Goal: Information Seeking & Learning: Learn about a topic

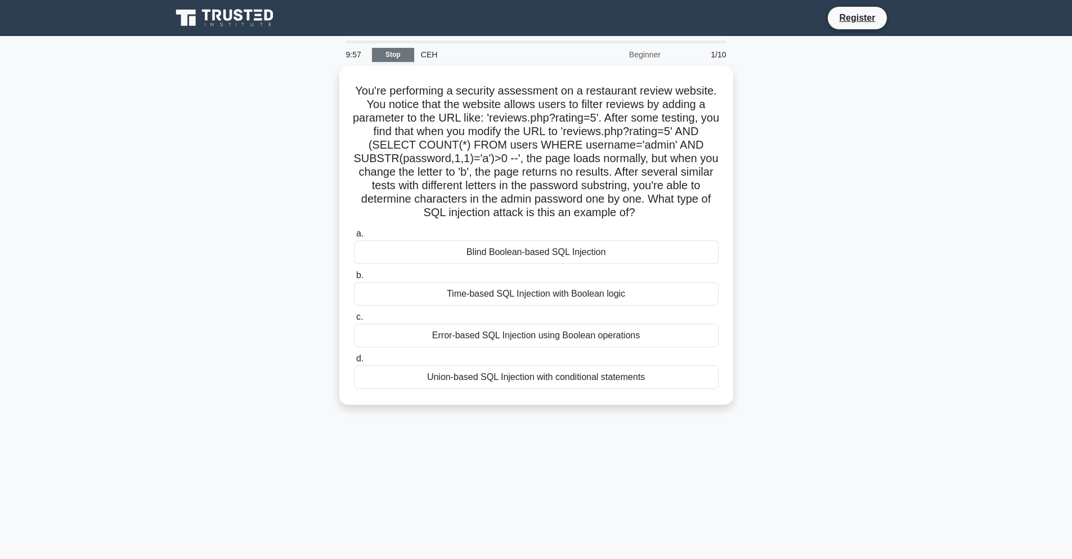
click at [398, 53] on link "Stop" at bounding box center [393, 55] width 42 height 14
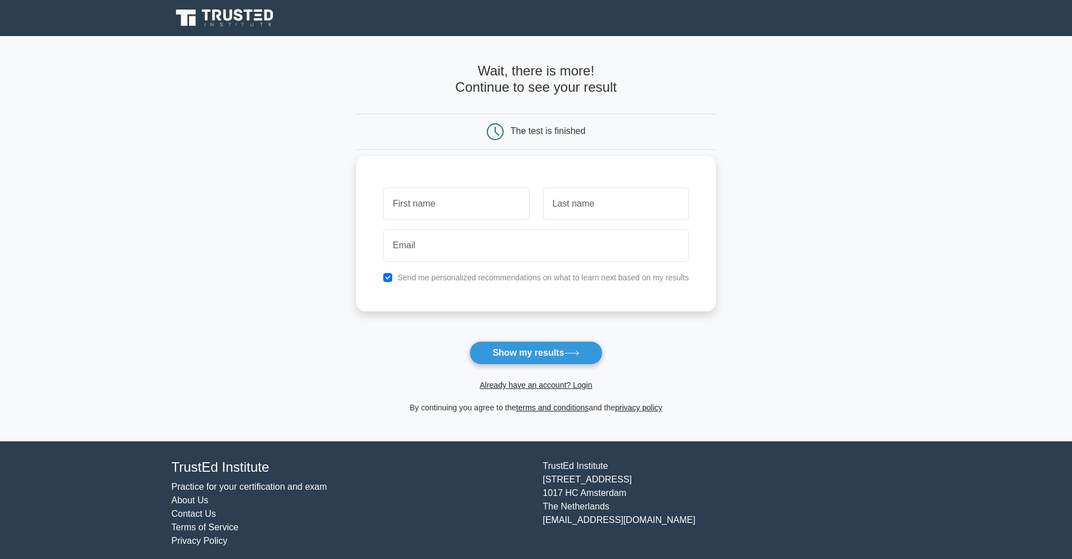
drag, startPoint x: 430, startPoint y: 206, endPoint x: 448, endPoint y: 197, distance: 20.6
click at [430, 206] on input "text" at bounding box center [456, 203] width 146 height 33
type input "nono"
click at [562, 213] on input "text" at bounding box center [616, 203] width 146 height 33
type input "bukry"
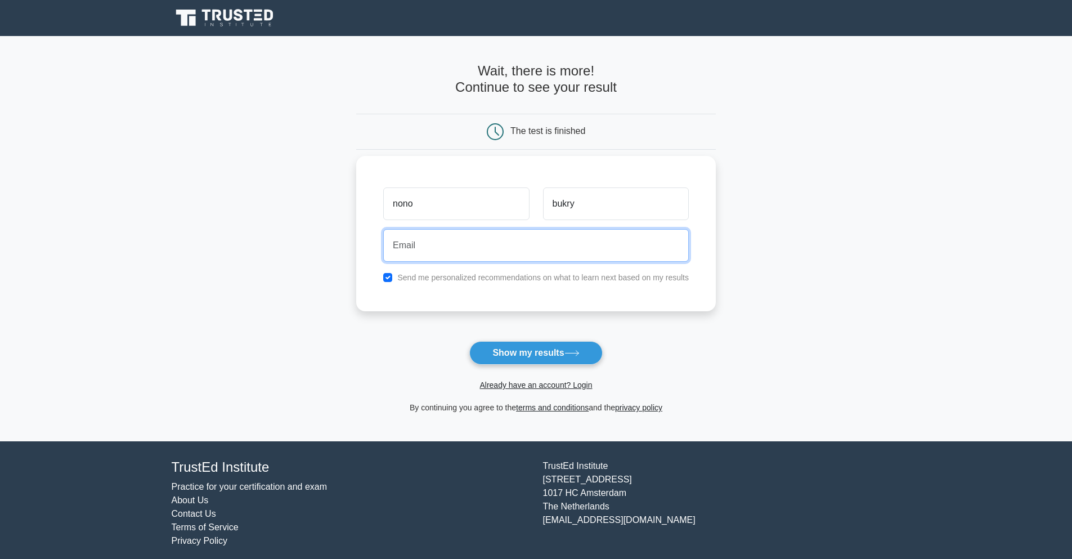
click at [536, 253] on input "email" at bounding box center [536, 245] width 306 height 33
drag, startPoint x: 433, startPoint y: 246, endPoint x: 412, endPoint y: 238, distance: 22.3
click at [410, 248] on input "virgile.c86@gmail.com" at bounding box center [536, 245] width 306 height 33
type input "virgijhuhuy77@gmail.com"
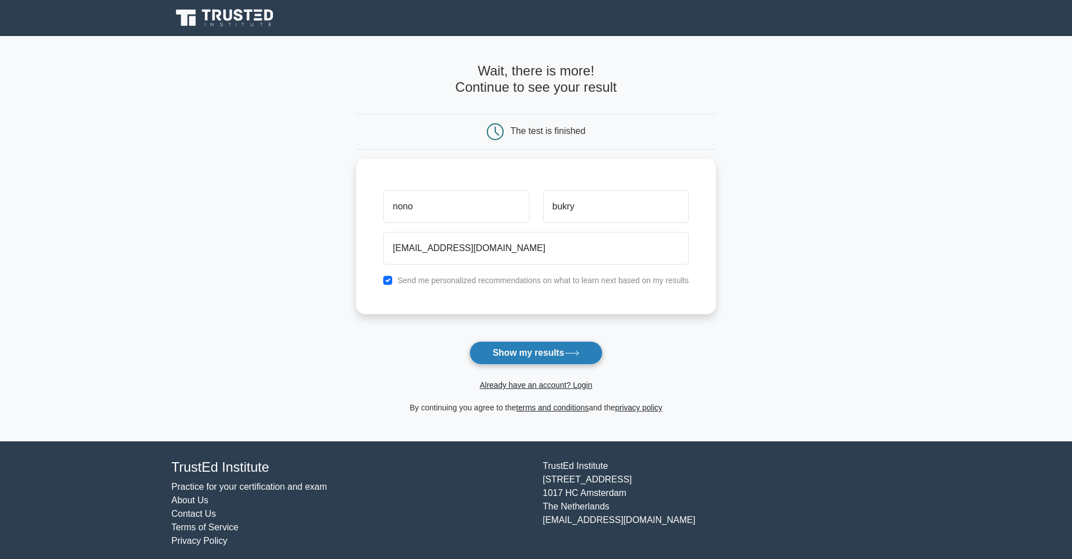
click at [542, 364] on button "Show my results" at bounding box center [535, 353] width 133 height 24
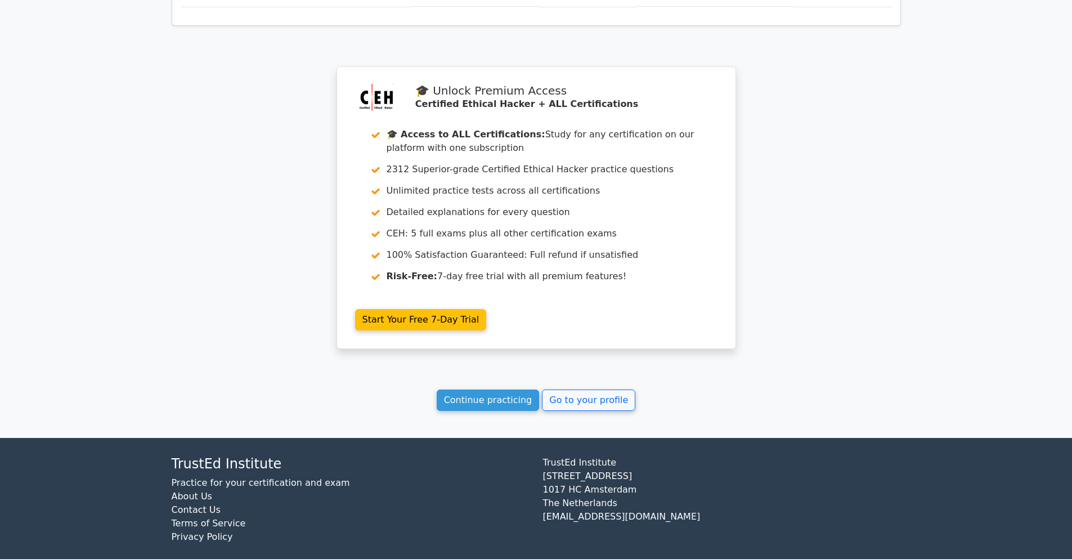
scroll to position [879, 0]
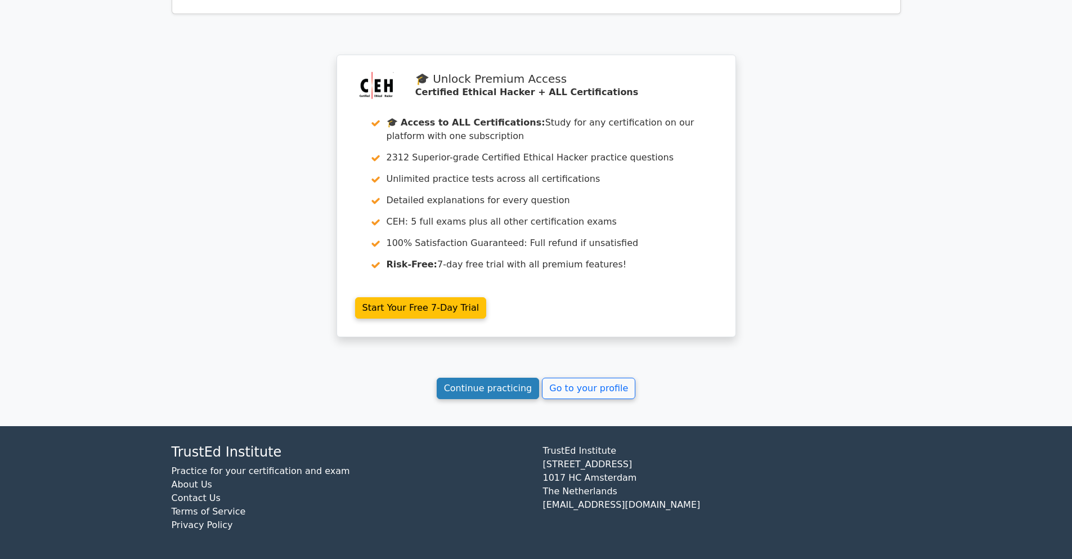
click at [489, 392] on link "Continue practicing" at bounding box center [488, 388] width 103 height 21
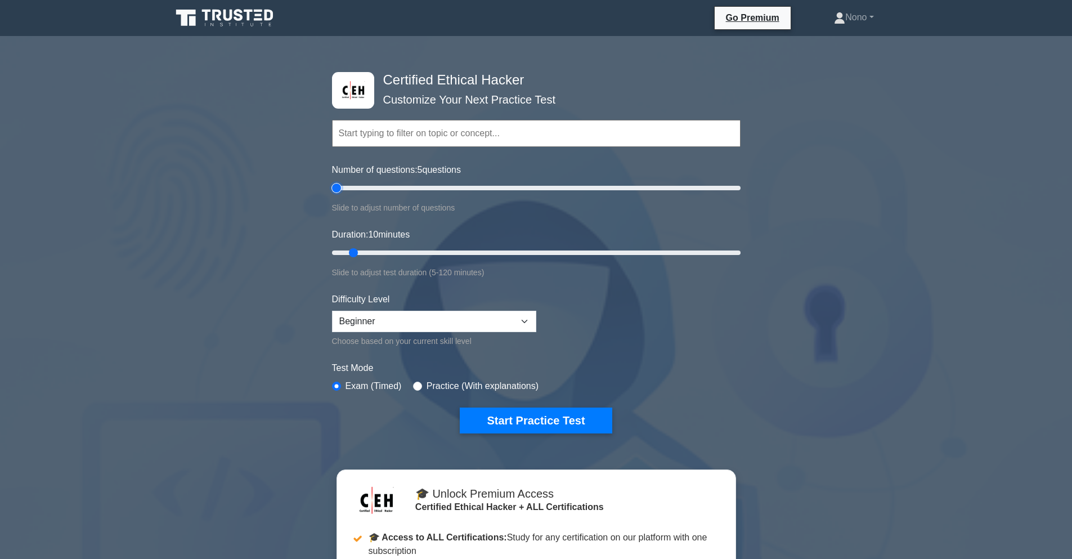
drag, startPoint x: 344, startPoint y: 187, endPoint x: 339, endPoint y: 187, distance: 5.7
type input "5"
click at [339, 187] on input "Number of questions: 5 questions" at bounding box center [536, 188] width 409 height 14
drag, startPoint x: 351, startPoint y: 249, endPoint x: 318, endPoint y: 243, distance: 33.2
type input "5"
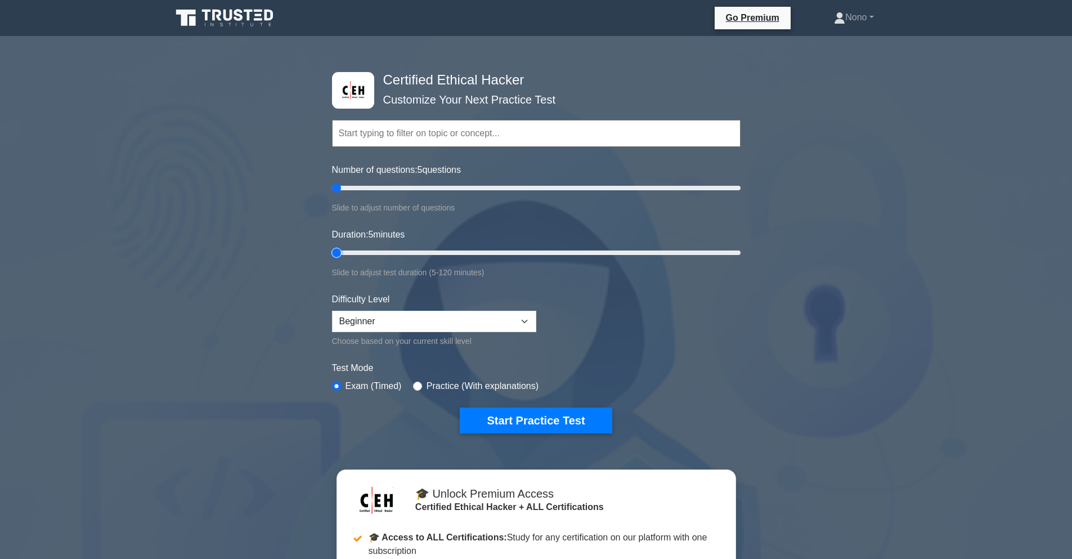
click at [332, 246] on input "Duration: 5 minutes" at bounding box center [536, 253] width 409 height 14
click at [412, 142] on input "text" at bounding box center [536, 133] width 409 height 27
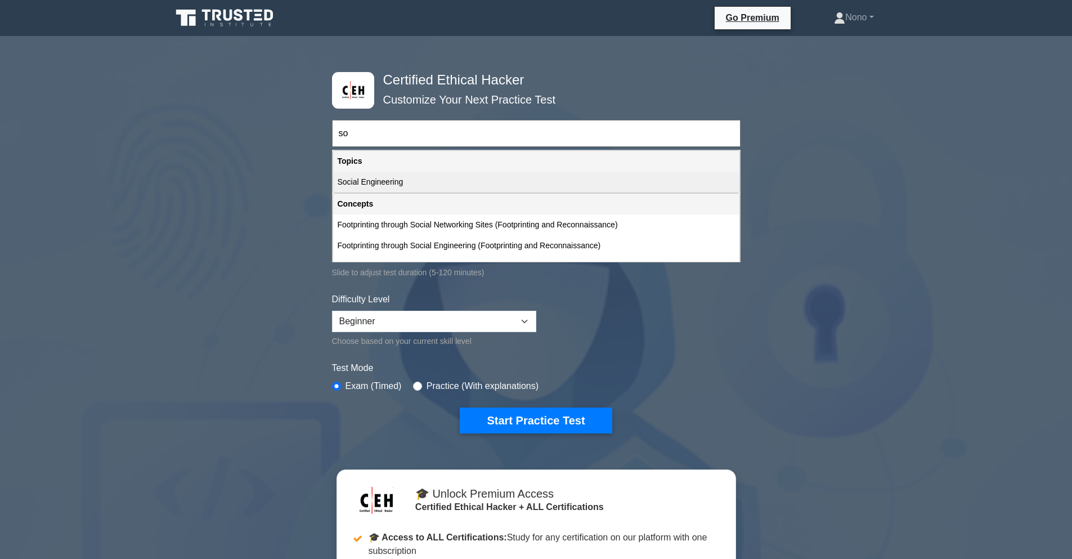
click at [398, 180] on div "Social Engineering" at bounding box center [536, 182] width 406 height 21
type input "Social Engineering"
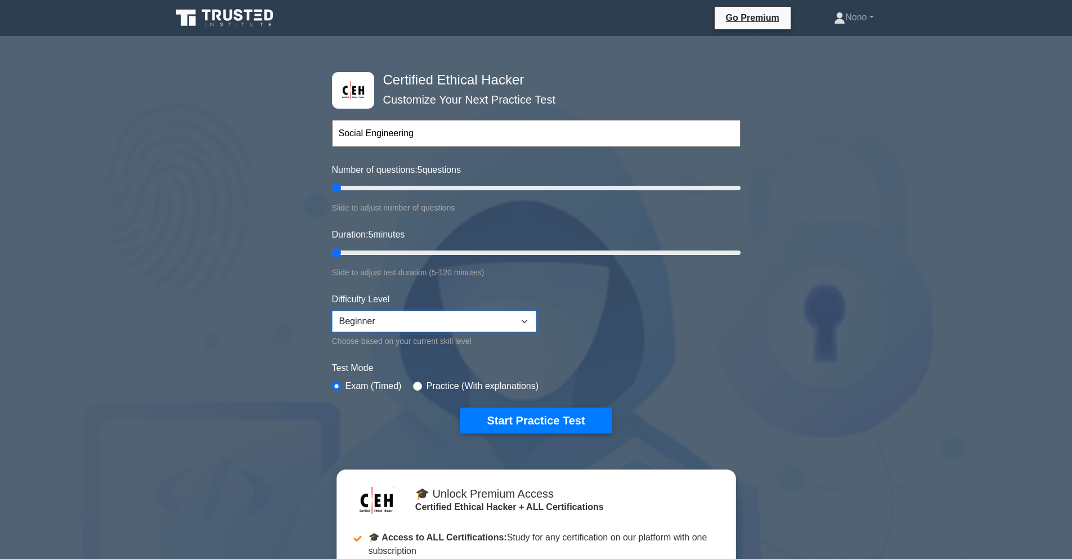
click at [472, 320] on select "Beginner Intermediate Expert" at bounding box center [434, 321] width 204 height 21
click at [332, 311] on select "Beginner Intermediate Expert" at bounding box center [434, 321] width 204 height 21
click at [372, 131] on input "text" at bounding box center [536, 133] width 409 height 27
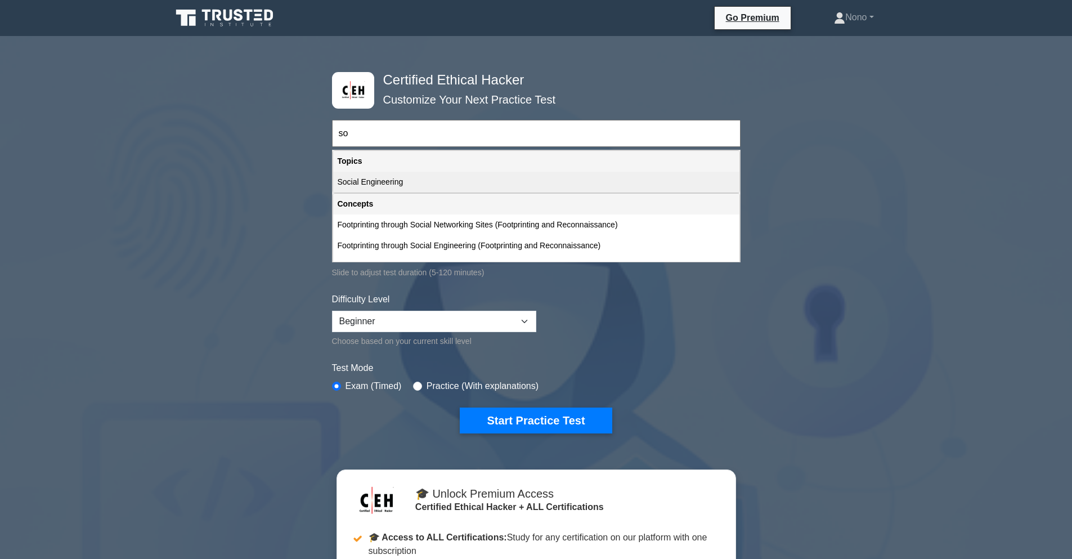
click at [398, 185] on div "Social Engineering" at bounding box center [536, 182] width 406 height 21
type input "Social Engineering"
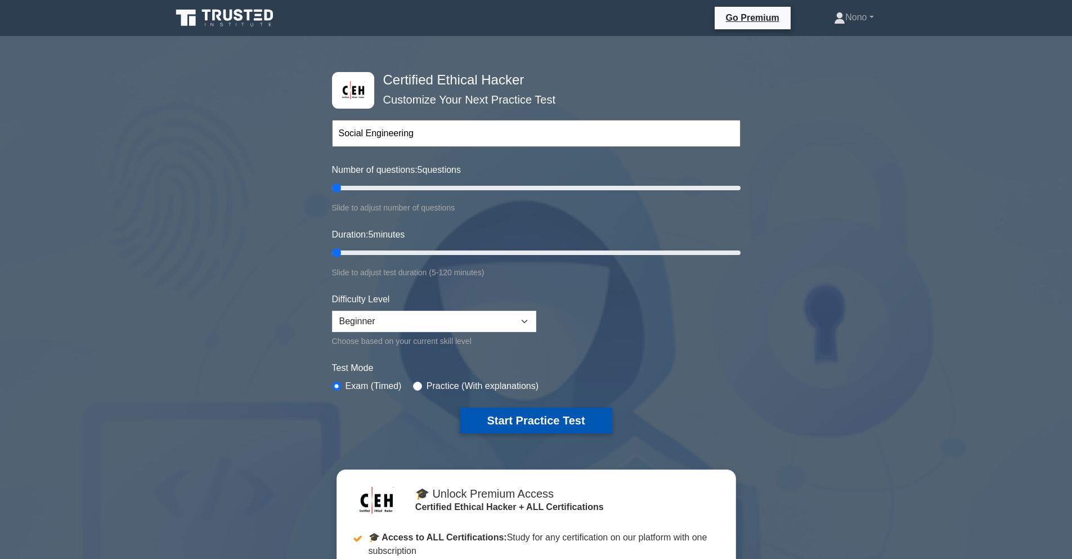
click at [525, 419] on button "Start Practice Test" at bounding box center [536, 420] width 152 height 26
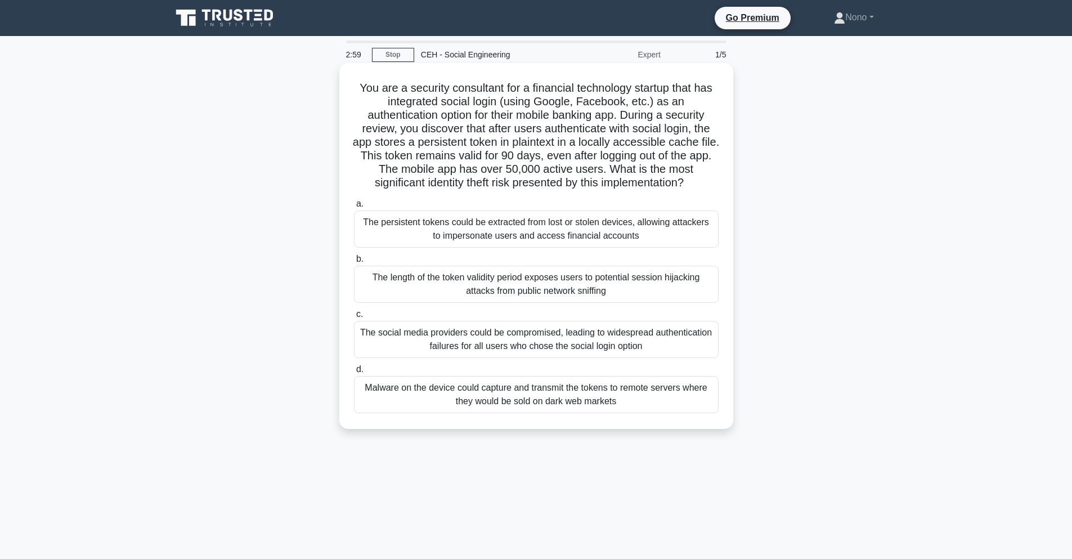
click at [508, 290] on div "The length of the token validity period exposes users to potential session hija…" at bounding box center [536, 284] width 365 height 37
click at [354, 263] on input "b. The length of the token validity period exposes users to potential session h…" at bounding box center [354, 258] width 0 height 7
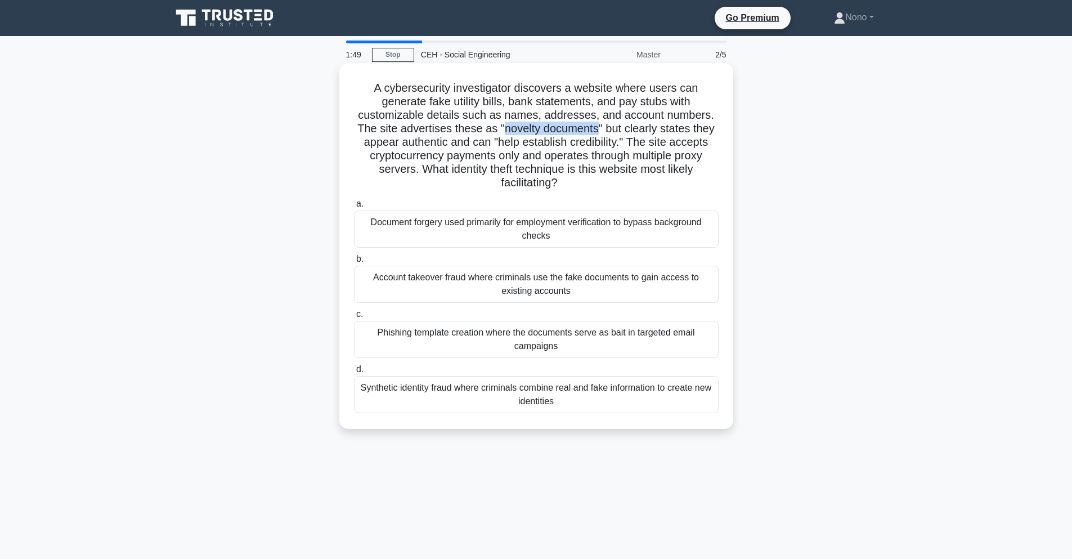
drag, startPoint x: 505, startPoint y: 129, endPoint x: 599, endPoint y: 131, distance: 94.0
click at [599, 131] on h5 "A cybersecurity investigator discovers a website where users can generate fake …" at bounding box center [536, 135] width 367 height 109
click at [625, 129] on h5 "A cybersecurity investigator discovers a website where users can generate fake …" at bounding box center [536, 135] width 367 height 109
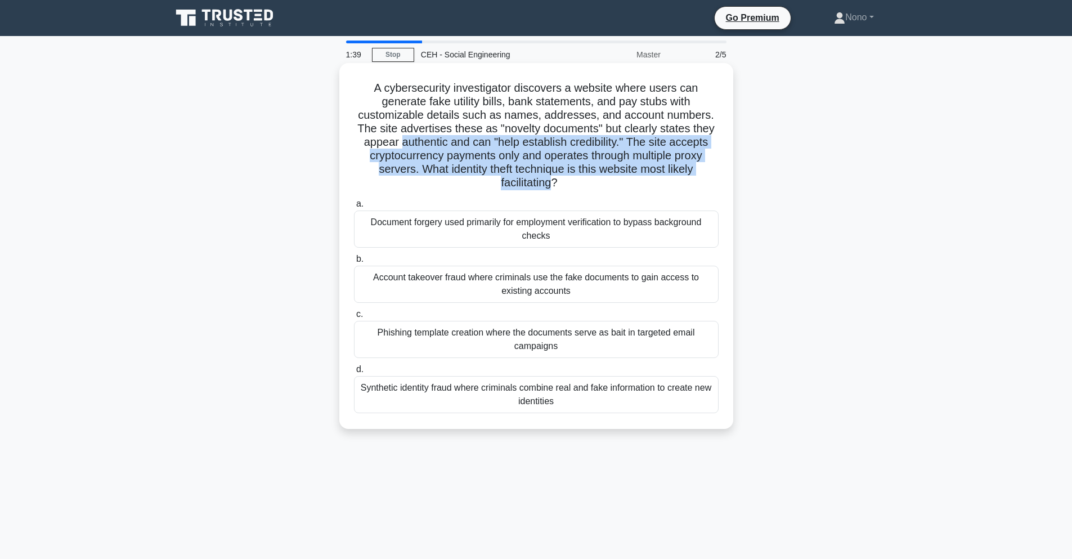
drag, startPoint x: 398, startPoint y: 145, endPoint x: 554, endPoint y: 190, distance: 161.9
click at [554, 190] on h5 "A cybersecurity investigator discovers a website where users can generate fake …" at bounding box center [536, 135] width 367 height 109
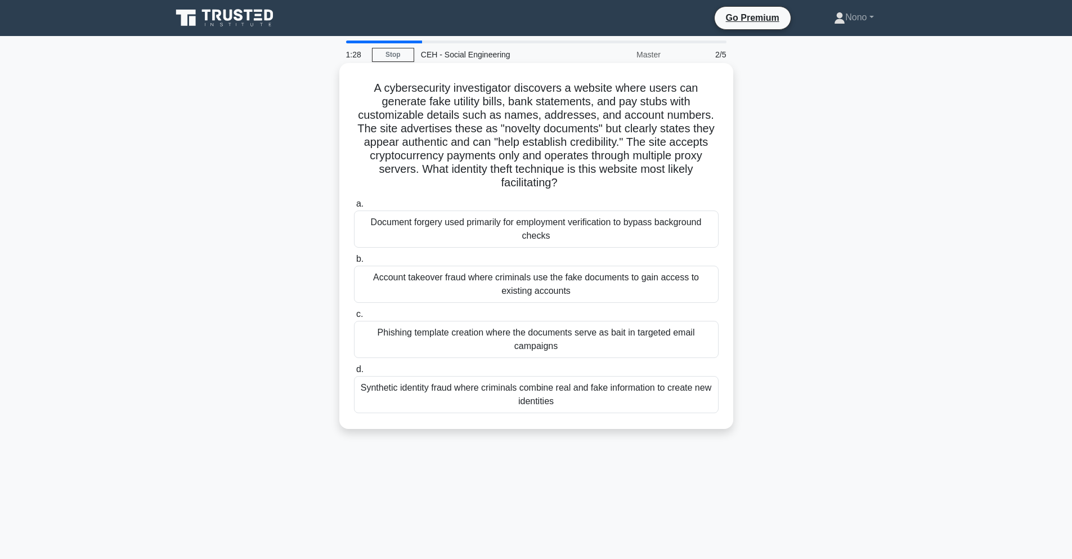
click at [635, 108] on h5 "A cybersecurity investigator discovers a website where users can generate fake …" at bounding box center [536, 135] width 367 height 109
drag, startPoint x: 599, startPoint y: 284, endPoint x: 503, endPoint y: 273, distance: 96.8
click at [478, 272] on div "Account takeover fraud where criminals use the fake documents to gain access to…" at bounding box center [536, 284] width 365 height 37
drag, startPoint x: 574, startPoint y: 291, endPoint x: 363, endPoint y: 272, distance: 211.8
click at [363, 272] on div "Account takeover fraud where criminals use the fake documents to gain access to…" at bounding box center [536, 284] width 365 height 37
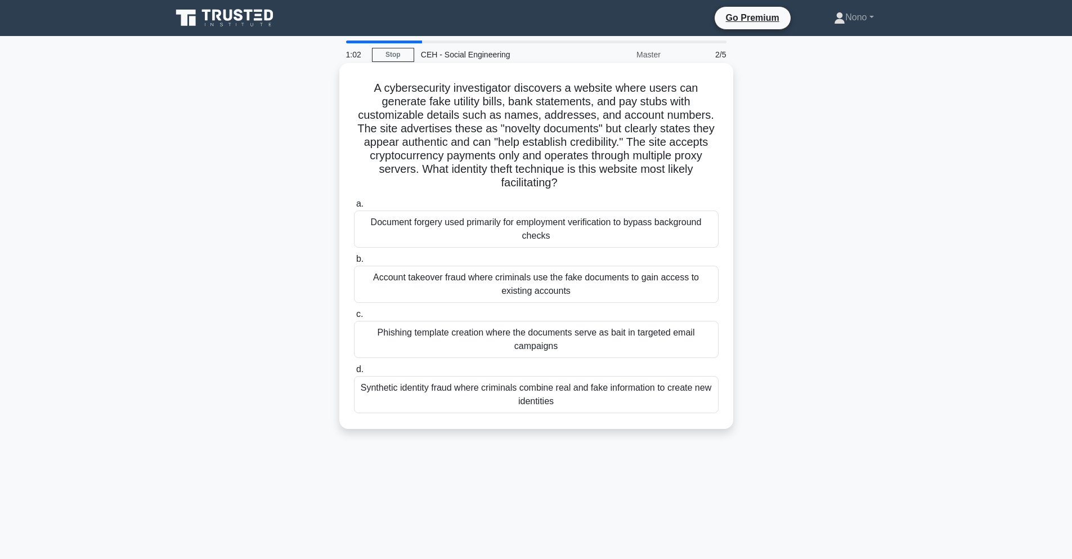
drag, startPoint x: 555, startPoint y: 348, endPoint x: 369, endPoint y: 328, distance: 186.7
click at [369, 328] on div "Phishing template creation where the documents serve as bait in targeted email …" at bounding box center [536, 339] width 365 height 37
drag, startPoint x: 549, startPoint y: 235, endPoint x: 355, endPoint y: 213, distance: 195.4
click at [355, 213] on div "Document forgery used primarily for employment verification to bypass backgroun…" at bounding box center [536, 228] width 365 height 37
click at [532, 331] on div "Phishing template creation where the documents serve as bait in targeted email …" at bounding box center [536, 339] width 365 height 37
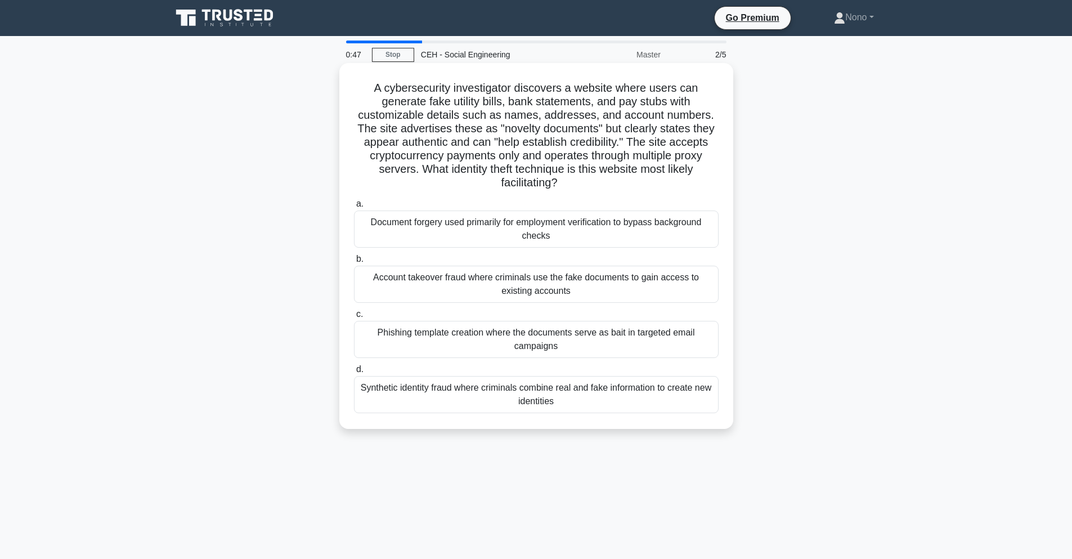
click at [354, 318] on input "c. Phishing template creation where the documents serve as bait in targeted ema…" at bounding box center [354, 314] width 0 height 7
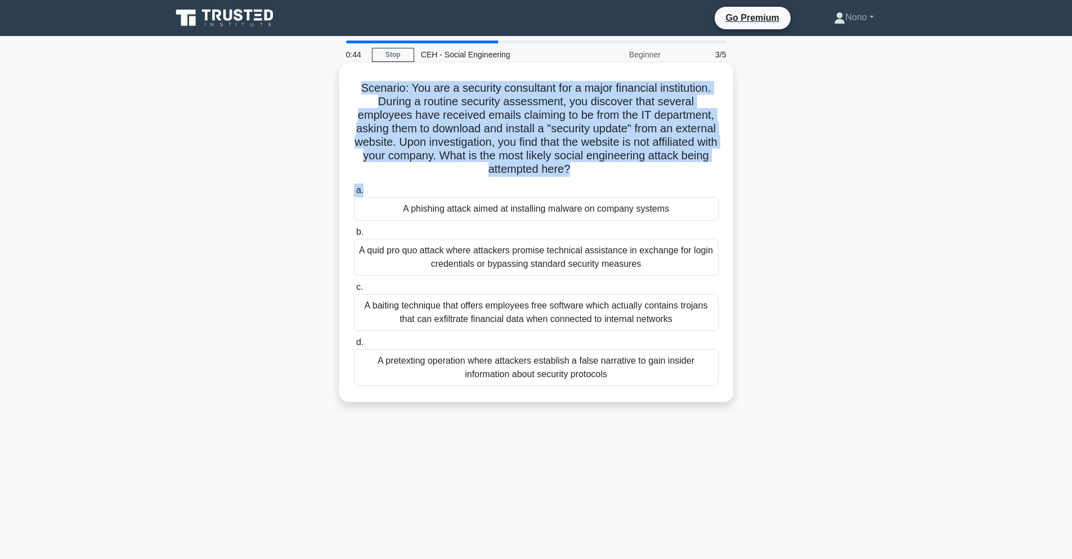
drag, startPoint x: 357, startPoint y: 93, endPoint x: 588, endPoint y: 179, distance: 246.6
click at [589, 181] on div "Scenario: You are a security consultant for a major financial institution. Duri…" at bounding box center [536, 233] width 385 height 330
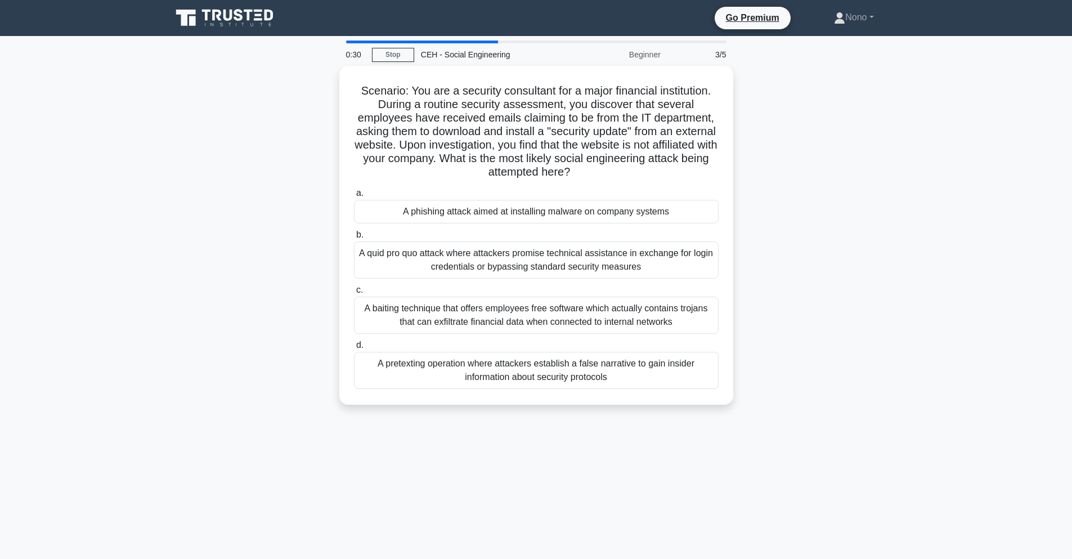
click at [796, 310] on div "Scenario: You are a security consultant for a major financial institution. Duri…" at bounding box center [536, 242] width 743 height 352
click at [425, 201] on div "A phishing attack aimed at installing malware on company systems" at bounding box center [536, 209] width 365 height 24
click at [427, 206] on div "A phishing attack aimed at installing malware on company systems" at bounding box center [536, 209] width 365 height 24
click at [354, 194] on input "a. A phishing attack aimed at installing malware on company systems" at bounding box center [354, 190] width 0 height 7
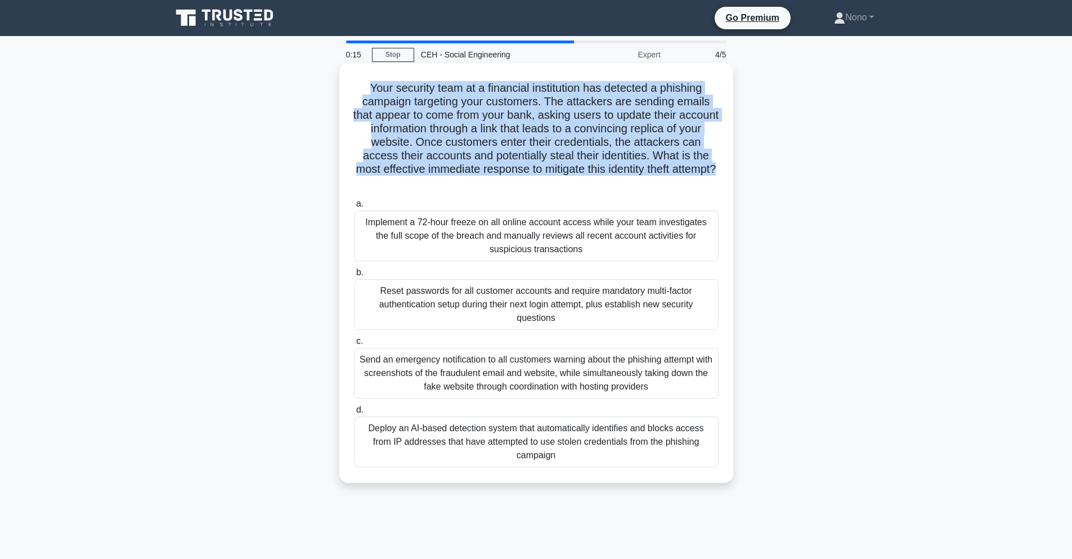
drag, startPoint x: 363, startPoint y: 85, endPoint x: 551, endPoint y: 185, distance: 213.5
click at [551, 185] on h5 "Your security team at a financial institution has detected a phishing campaign …" at bounding box center [536, 135] width 367 height 109
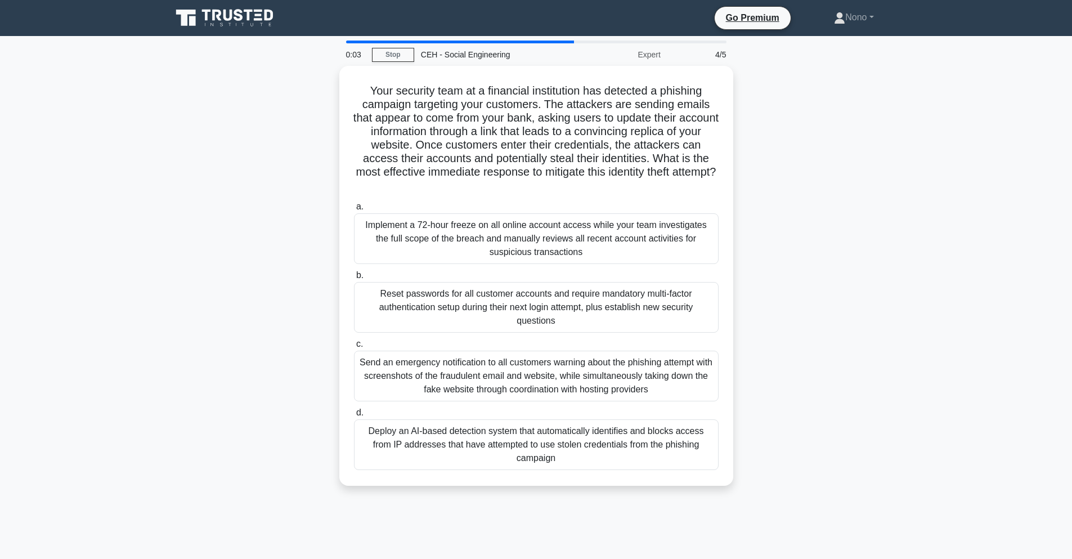
click at [808, 227] on div "Your security team at a financial institution has detected a phishing campaign …" at bounding box center [536, 282] width 743 height 433
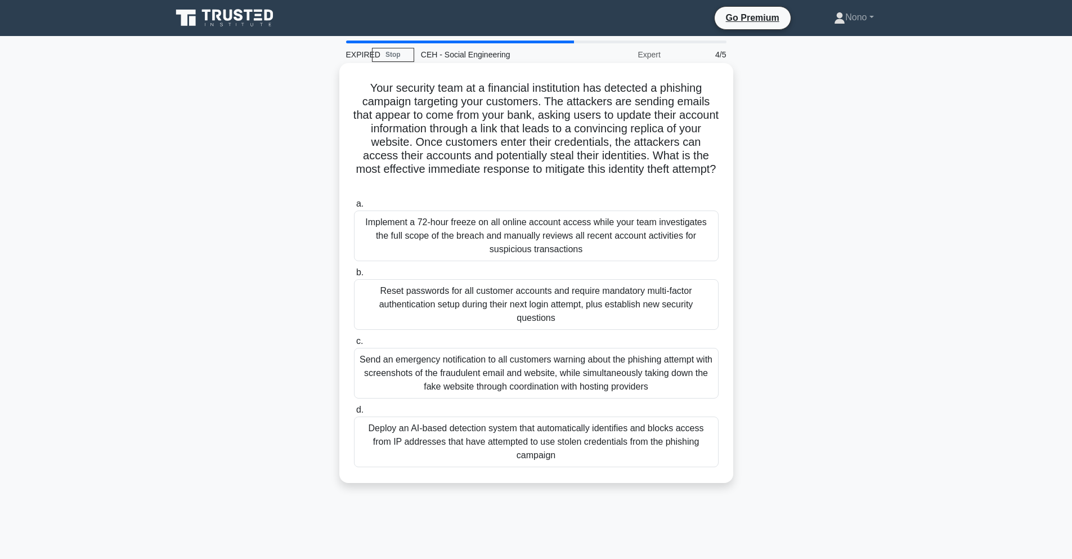
drag, startPoint x: 462, startPoint y: 233, endPoint x: 453, endPoint y: 232, distance: 9.1
click at [454, 235] on div "Implement a 72-hour freeze on all online account access while your team investi…" at bounding box center [536, 235] width 365 height 51
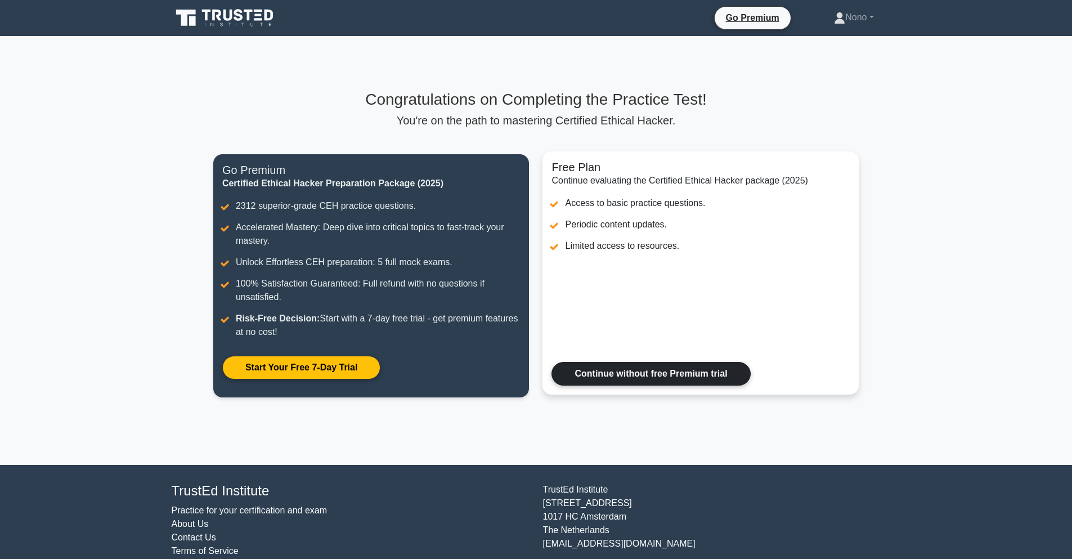
click at [631, 376] on link "Continue without free Premium trial" at bounding box center [650, 374] width 199 height 24
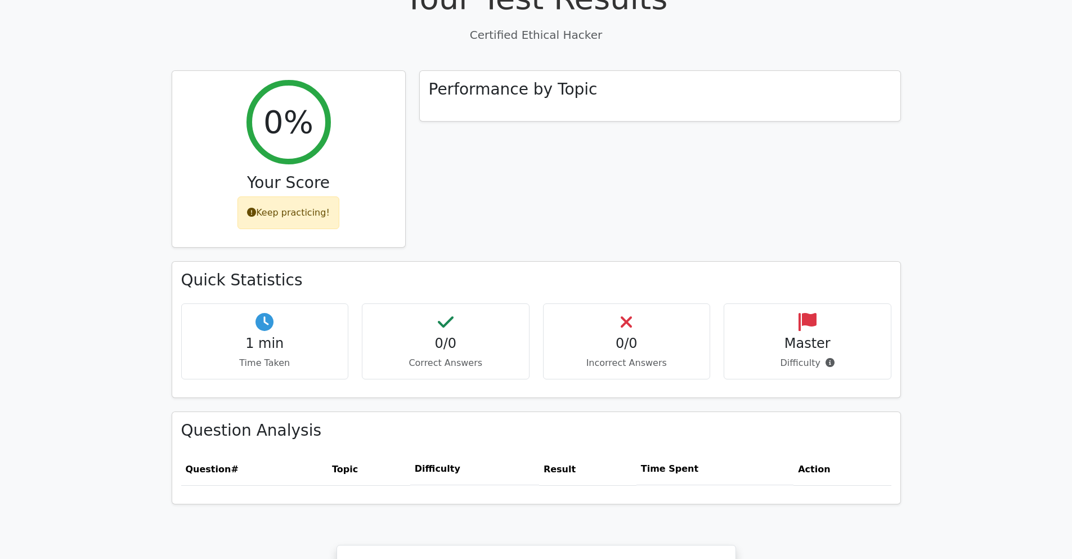
scroll to position [373, 0]
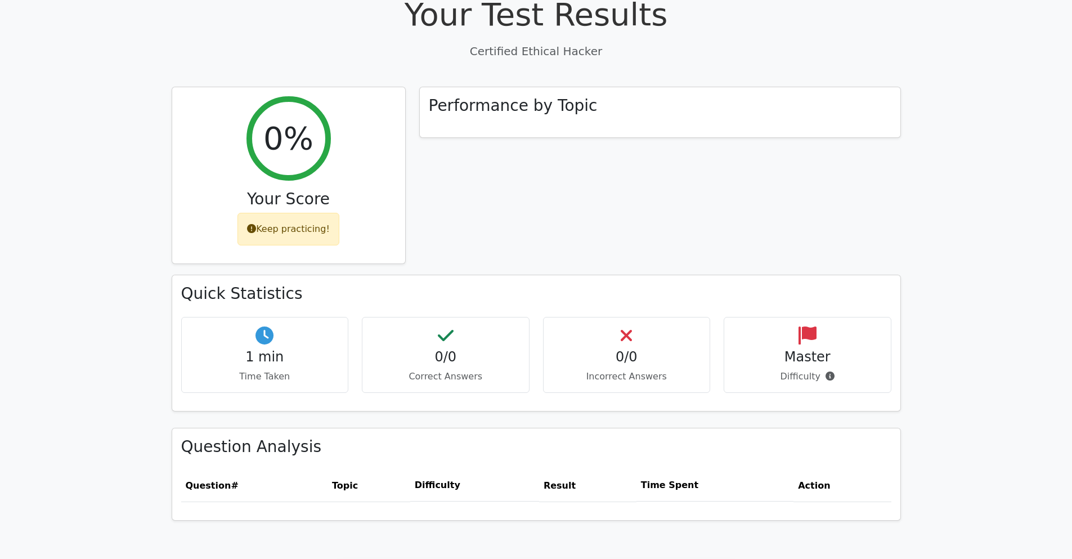
click at [291, 357] on h4 "1 min" at bounding box center [265, 357] width 149 height 16
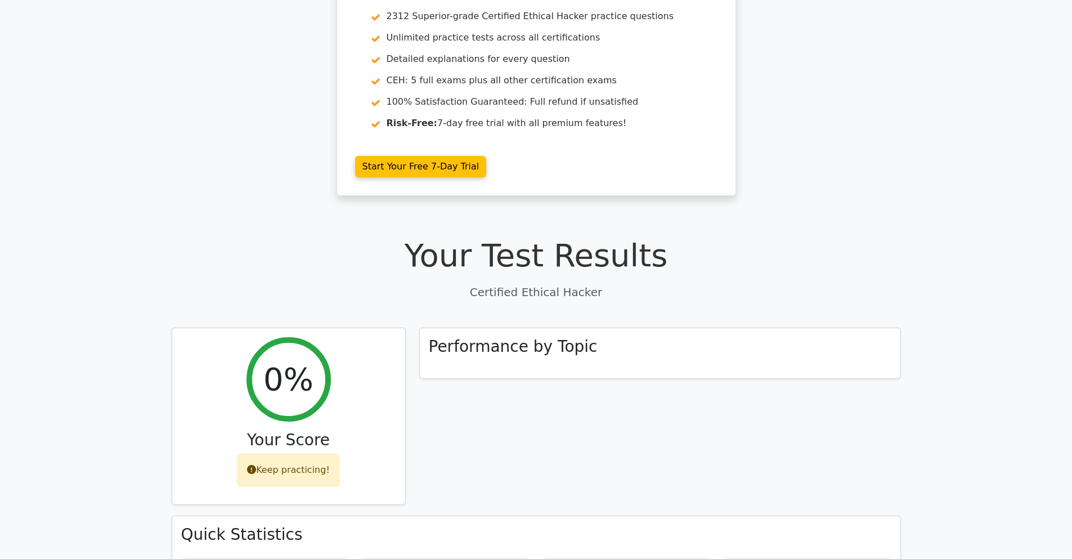
scroll to position [338, 0]
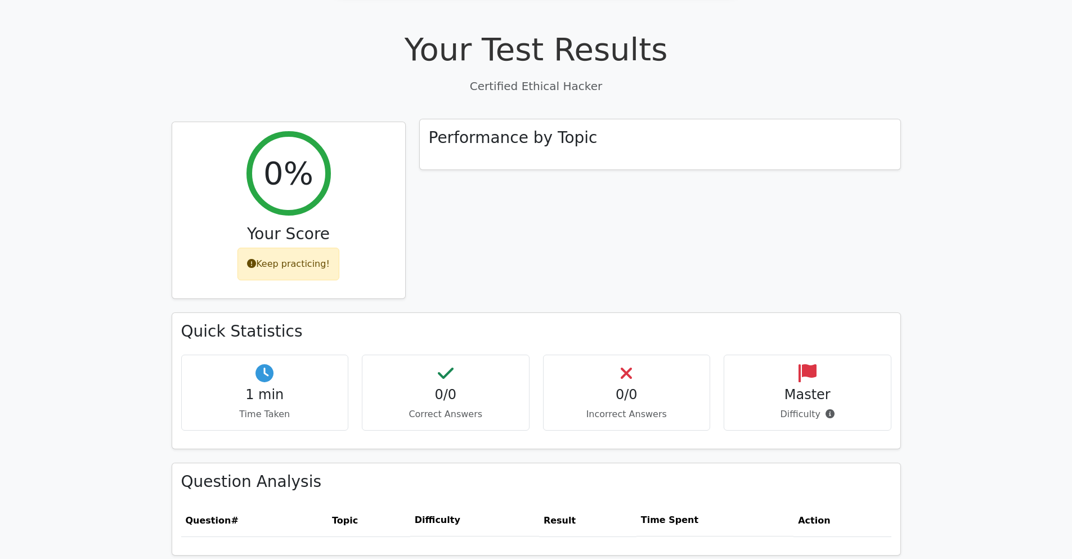
click at [519, 142] on h3 "Performance by Topic" at bounding box center [513, 137] width 169 height 19
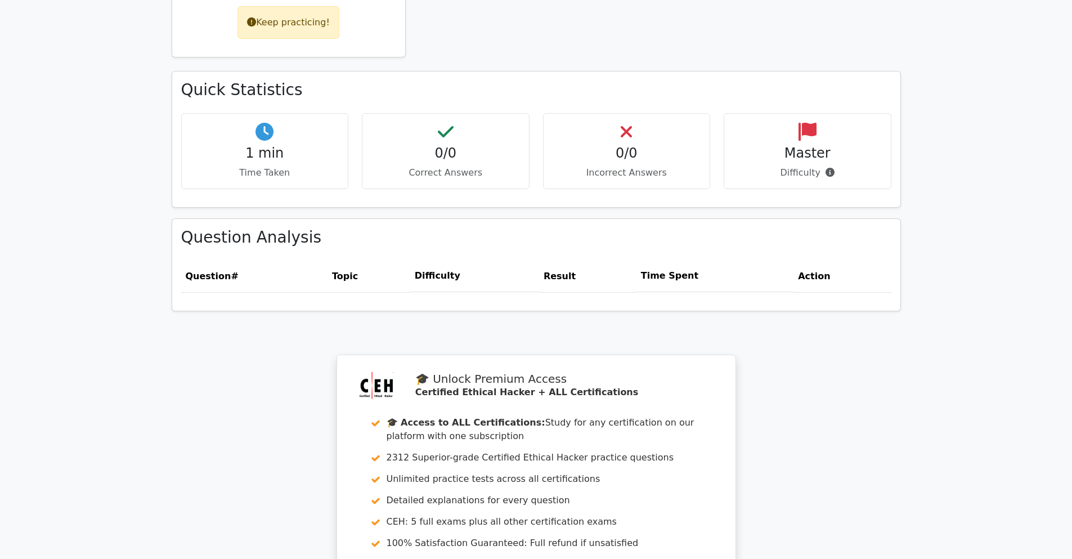
scroll to position [541, 0]
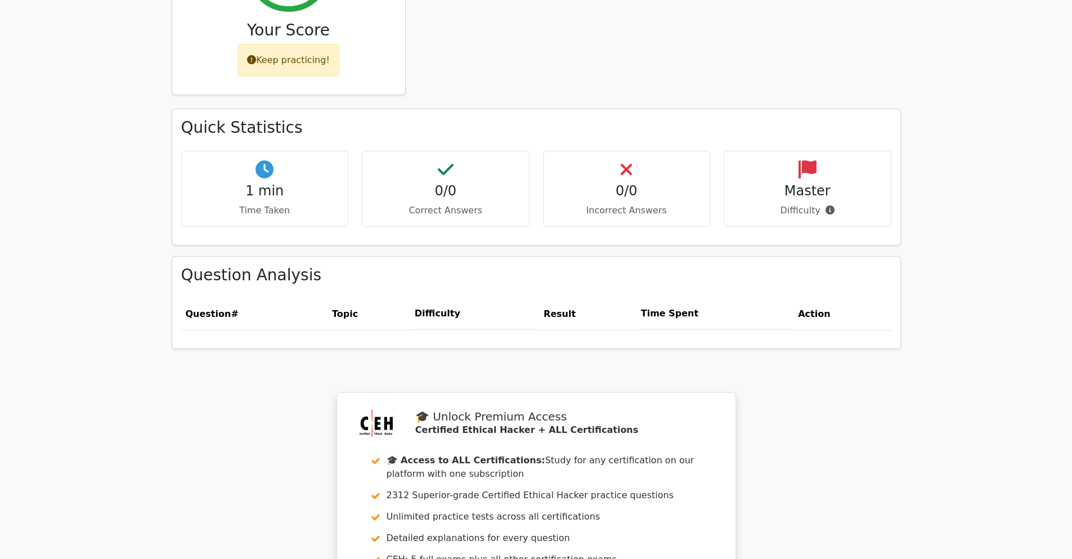
click at [367, 323] on th "Topic" at bounding box center [368, 314] width 83 height 32
click at [394, 292] on div "Question Analysis Question # Topic Difficulty Result Time Spent Action" at bounding box center [536, 303] width 728 height 92
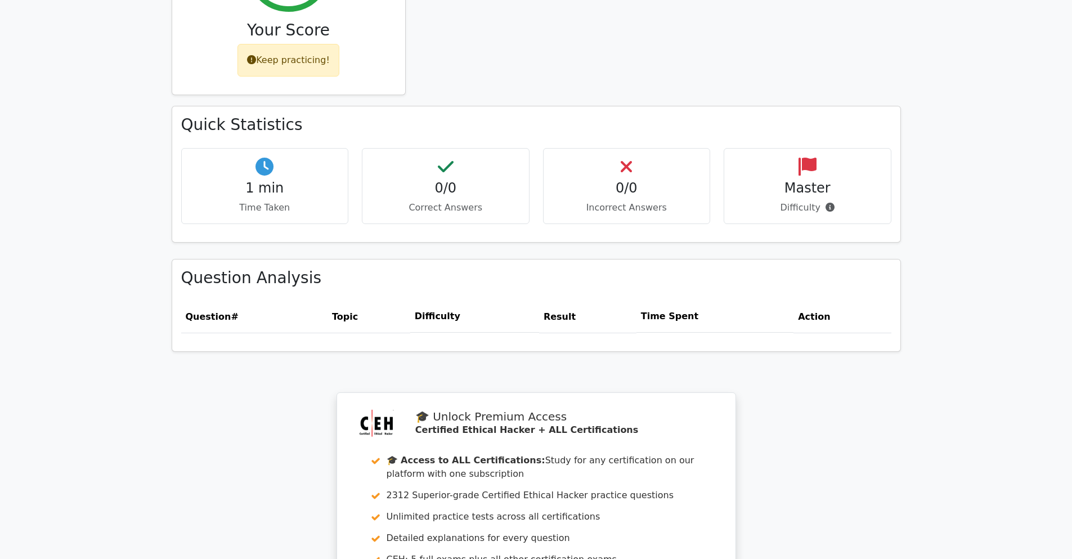
click at [313, 204] on p "Time Taken" at bounding box center [265, 208] width 149 height 14
click at [413, 200] on div "0/0 Correct Answers" at bounding box center [446, 186] width 168 height 76
drag, startPoint x: 573, startPoint y: 183, endPoint x: 587, endPoint y: 180, distance: 13.9
click at [581, 182] on h4 "0/0" at bounding box center [627, 188] width 149 height 16
click at [777, 193] on h4 "Master" at bounding box center [807, 188] width 149 height 16
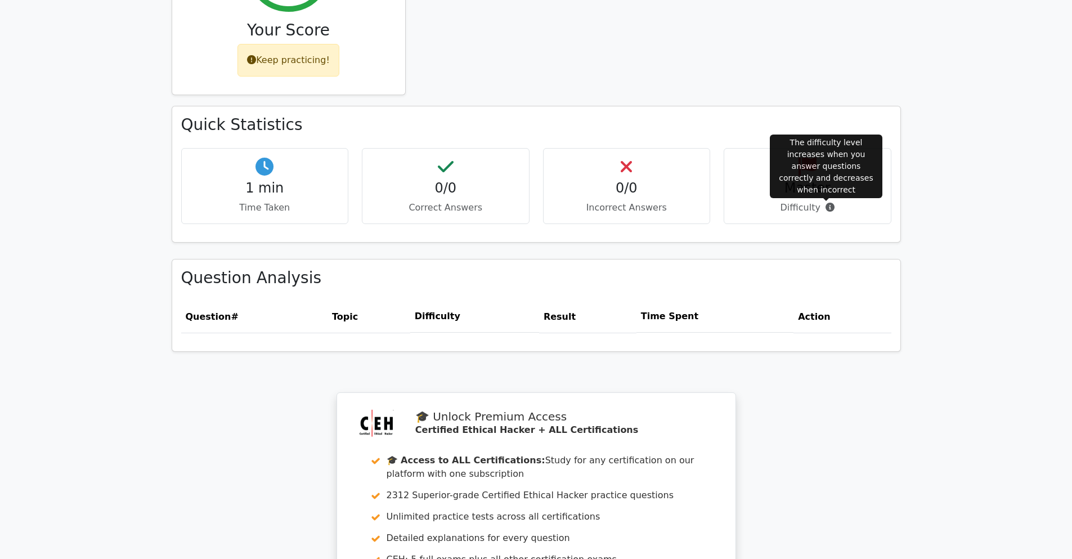
click at [827, 210] on icon at bounding box center [829, 207] width 9 height 9
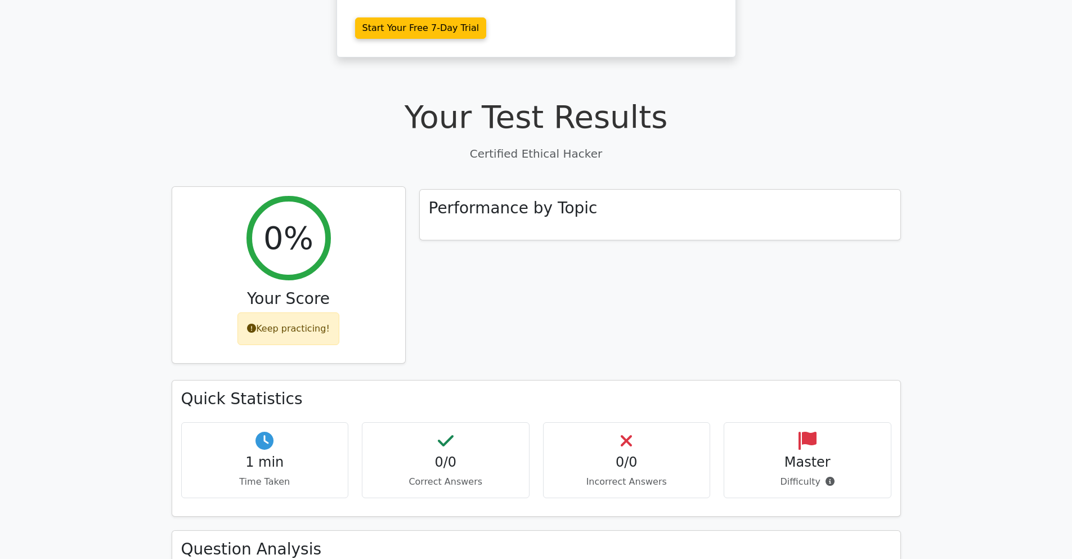
scroll to position [260, 0]
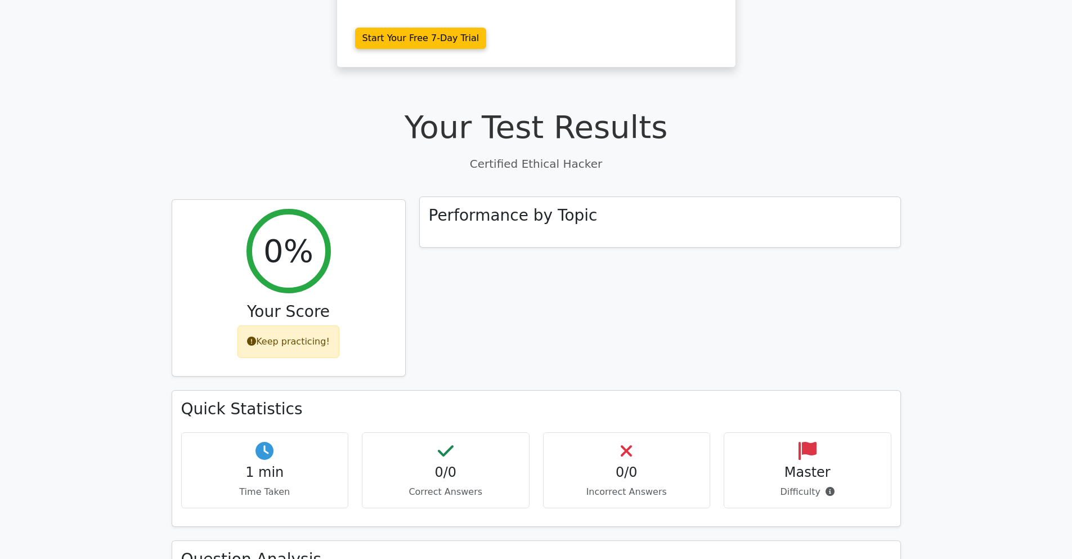
click at [489, 219] on h3 "Performance by Topic" at bounding box center [513, 215] width 169 height 19
click at [524, 165] on p "Certified Ethical Hacker" at bounding box center [536, 163] width 729 height 17
click at [524, 168] on p "Certified Ethical Hacker" at bounding box center [536, 163] width 729 height 17
click at [524, 167] on p "Certified Ethical Hacker" at bounding box center [536, 163] width 729 height 17
click at [517, 118] on h1 "Your Test Results" at bounding box center [536, 127] width 729 height 38
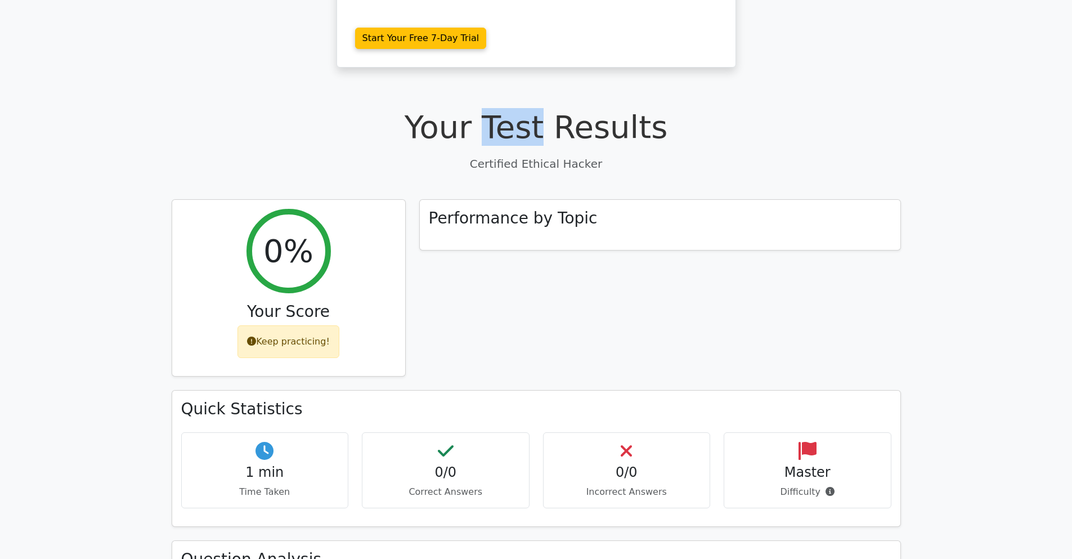
click at [516, 118] on h1 "Your Test Results" at bounding box center [536, 127] width 729 height 38
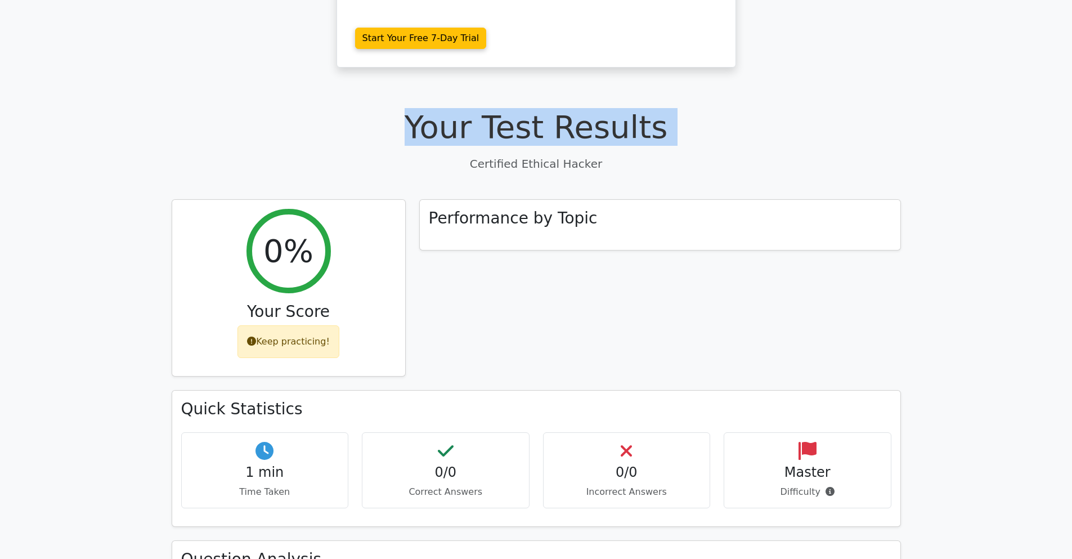
click at [516, 117] on h1 "Your Test Results" at bounding box center [536, 127] width 729 height 38
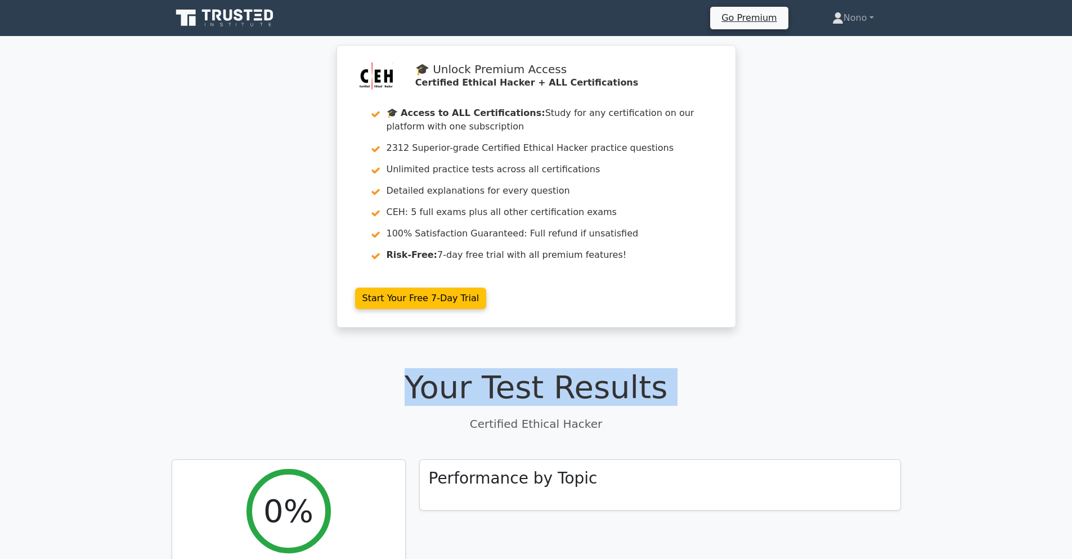
scroll to position [338, 0]
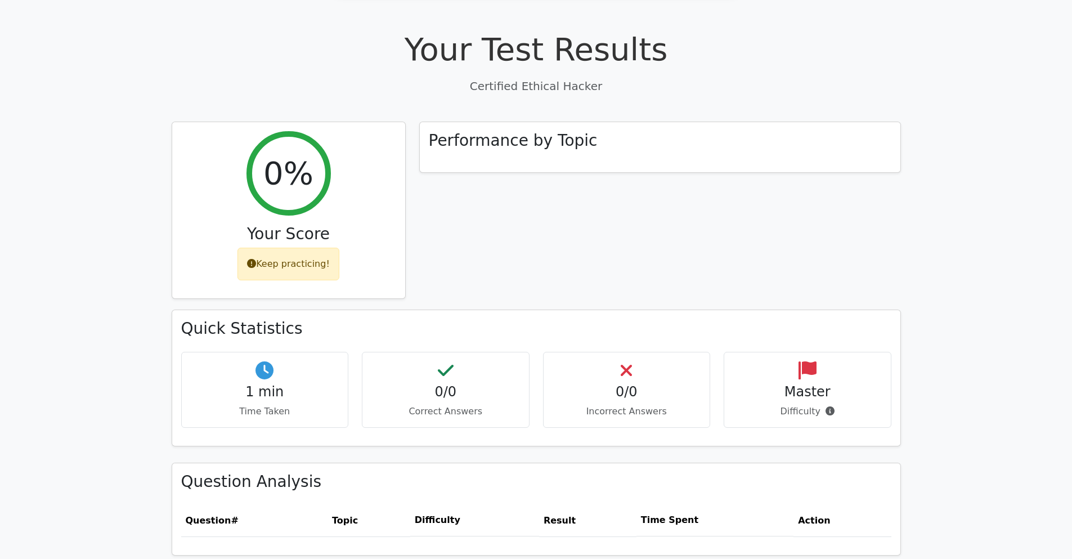
click at [327, 394] on h4 "1 min" at bounding box center [265, 392] width 149 height 16
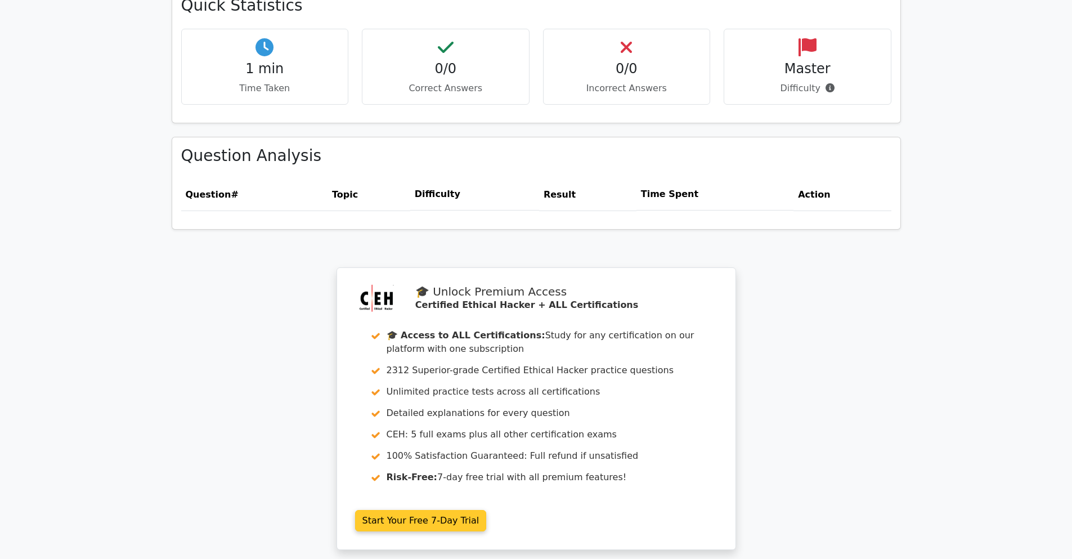
scroll to position [675, 0]
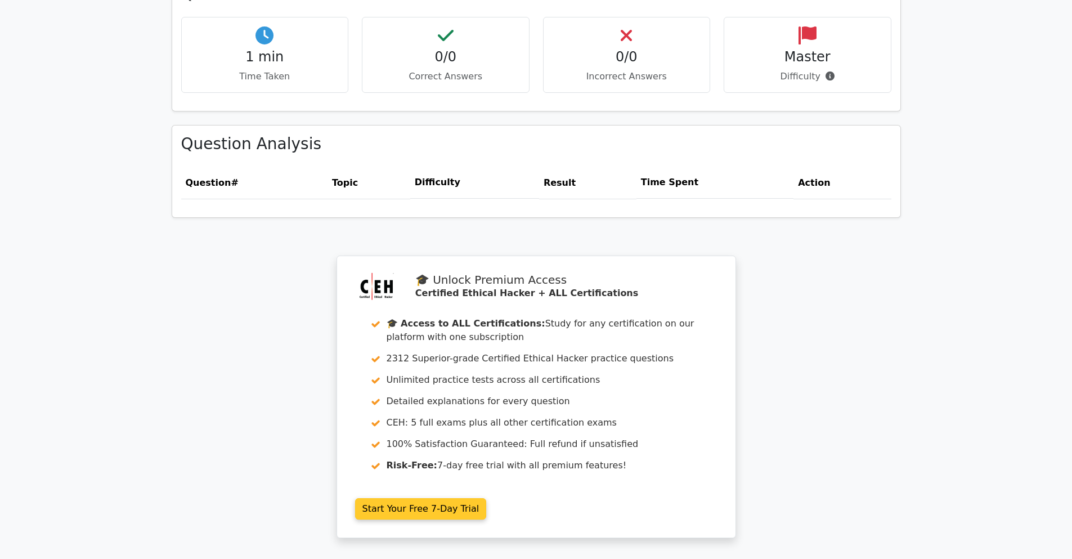
click at [408, 506] on link "Start Your Free 7-Day Trial" at bounding box center [421, 508] width 132 height 21
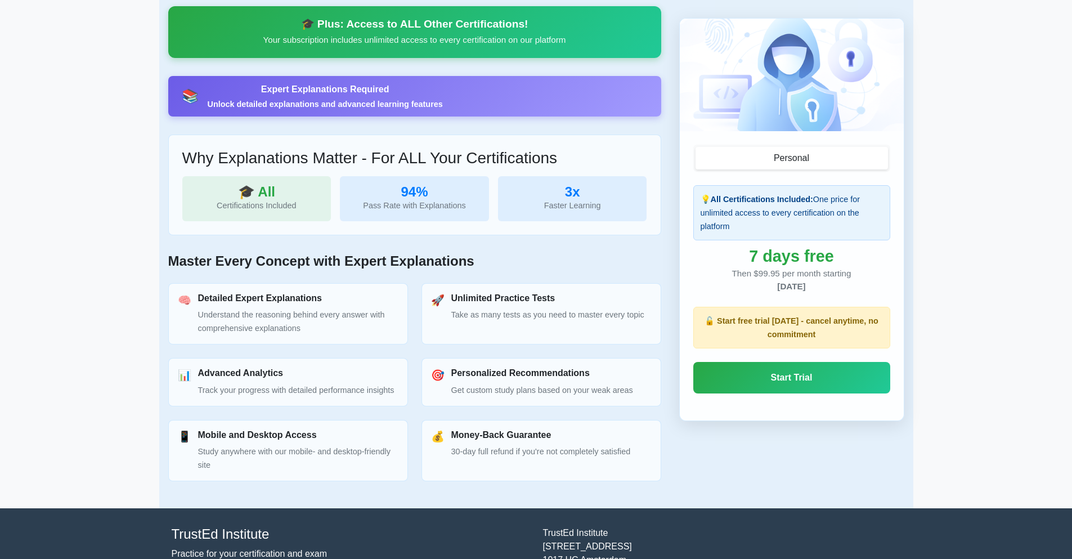
scroll to position [64, 0]
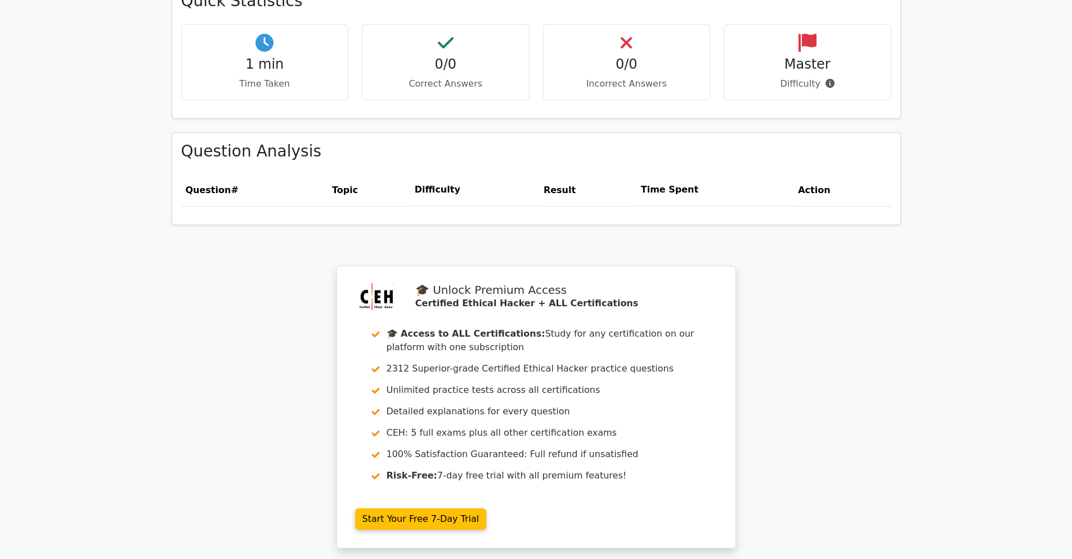
scroll to position [675, 0]
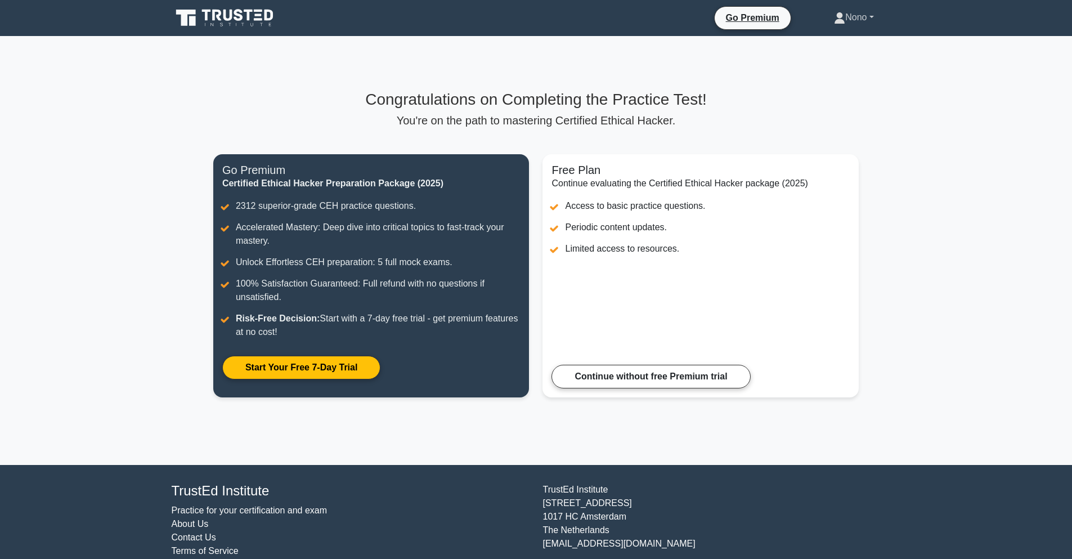
click at [842, 14] on link "Nono" at bounding box center [853, 17] width 93 height 23
click at [833, 39] on link "Profile" at bounding box center [851, 44] width 89 height 18
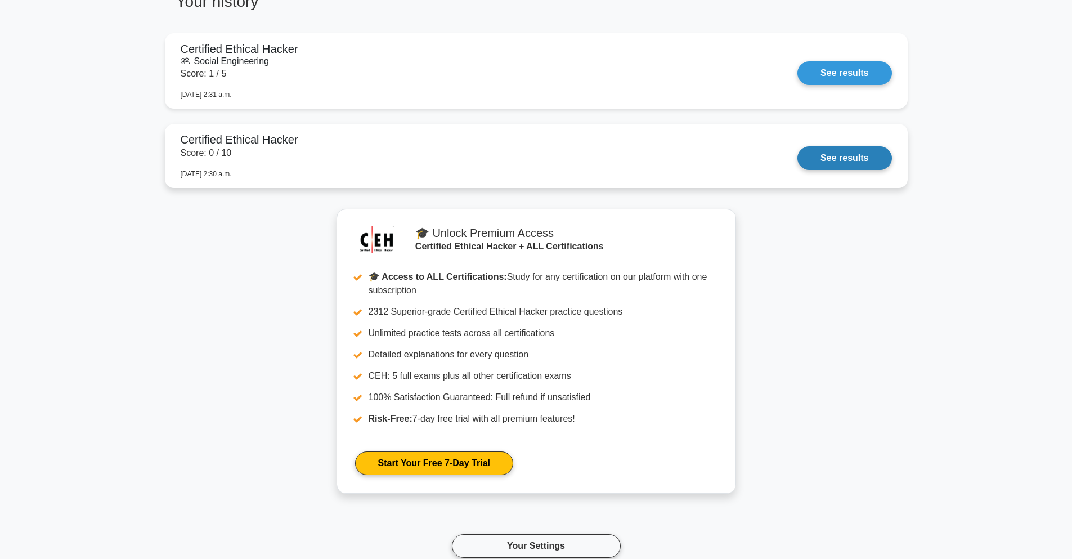
scroll to position [787, 0]
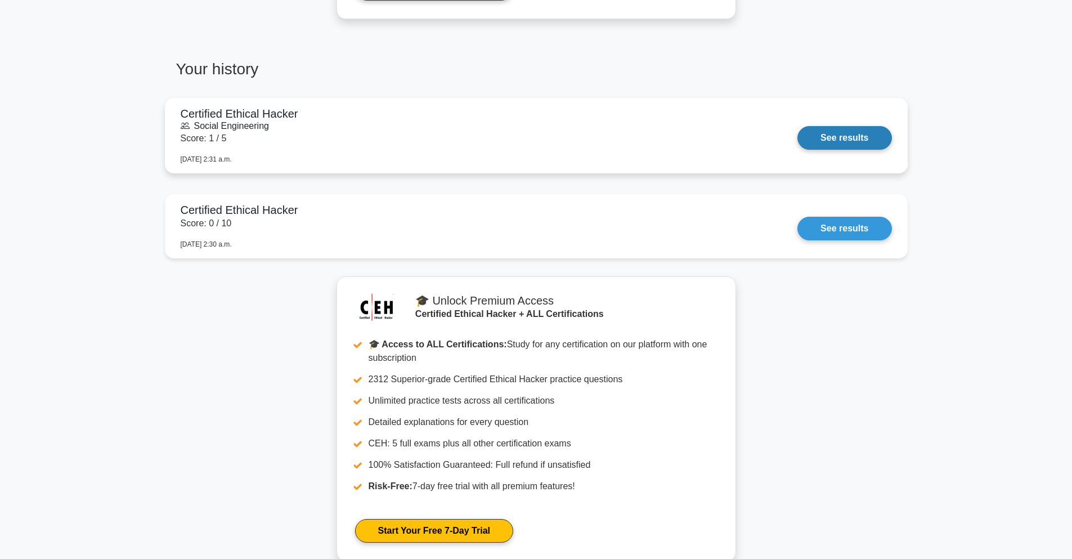
click at [849, 137] on link "See results" at bounding box center [844, 138] width 94 height 24
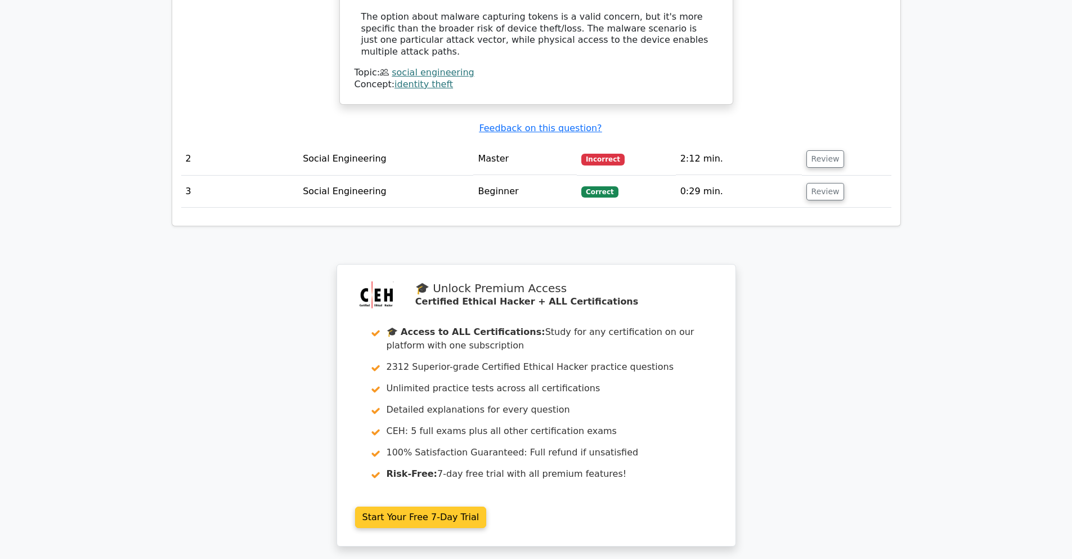
scroll to position [1576, 0]
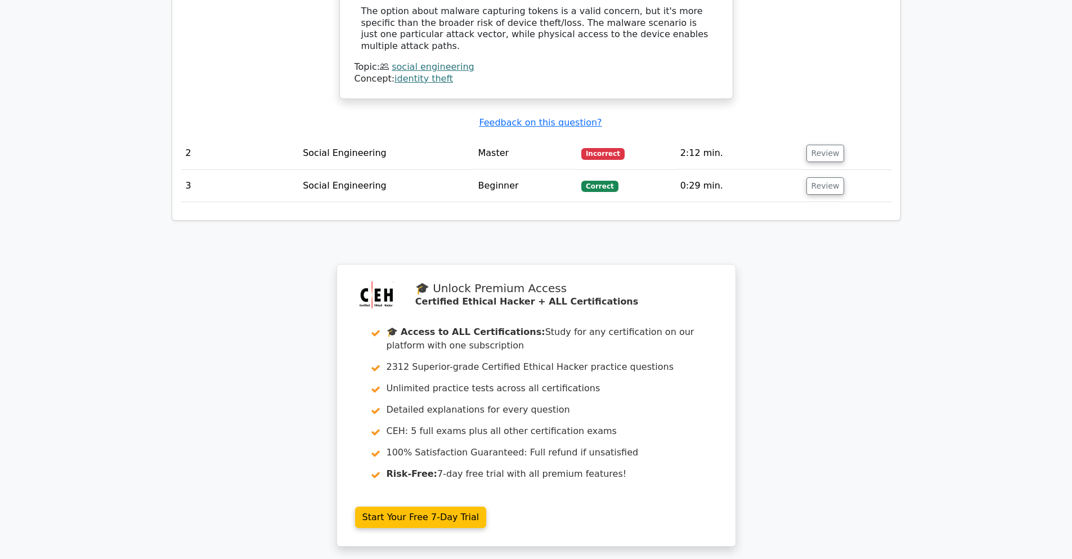
click at [532, 137] on td "Master" at bounding box center [525, 153] width 104 height 32
click at [542, 170] on td "Beginner" at bounding box center [525, 186] width 104 height 32
click at [825, 177] on button "Review" at bounding box center [825, 185] width 38 height 17
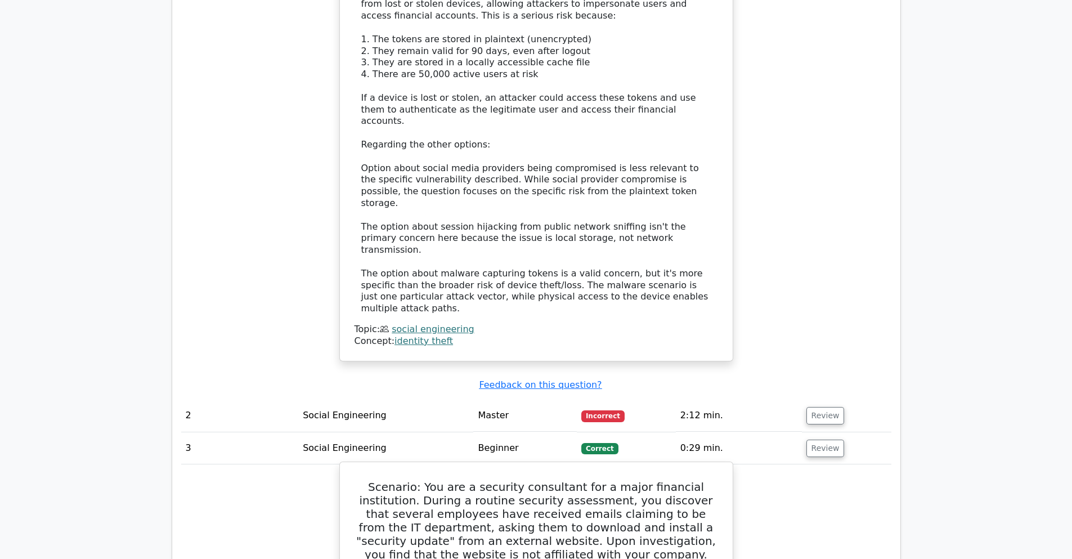
scroll to position [1294, 0]
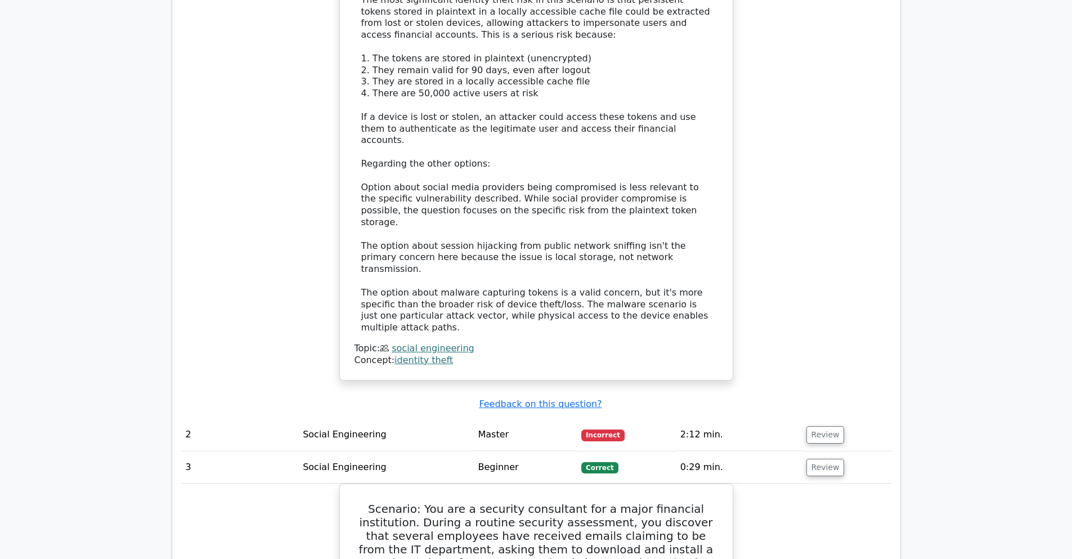
click at [669, 419] on td "Incorrect" at bounding box center [626, 435] width 99 height 32
click at [822, 426] on button "Review" at bounding box center [825, 434] width 38 height 17
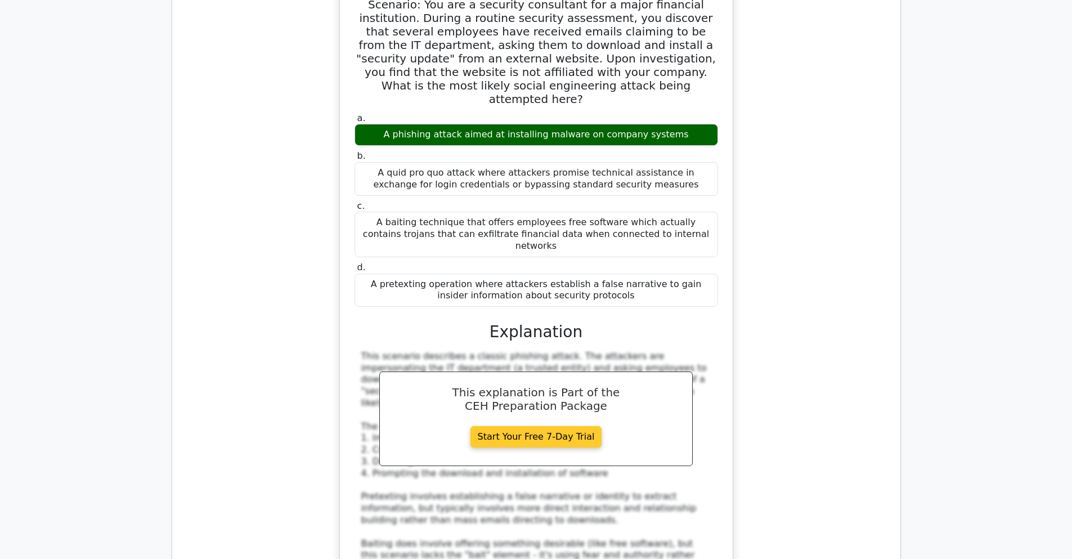
scroll to position [2529, 0]
